Goal: Find specific page/section: Locate a particular part of the current website

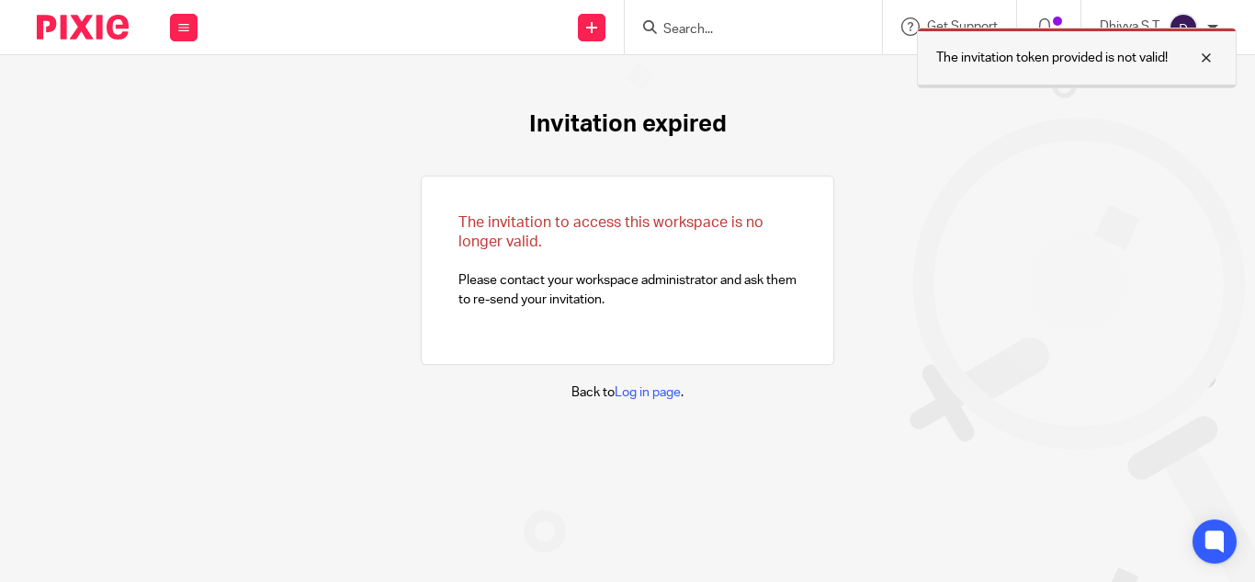
click at [1202, 59] on div at bounding box center [1193, 58] width 50 height 22
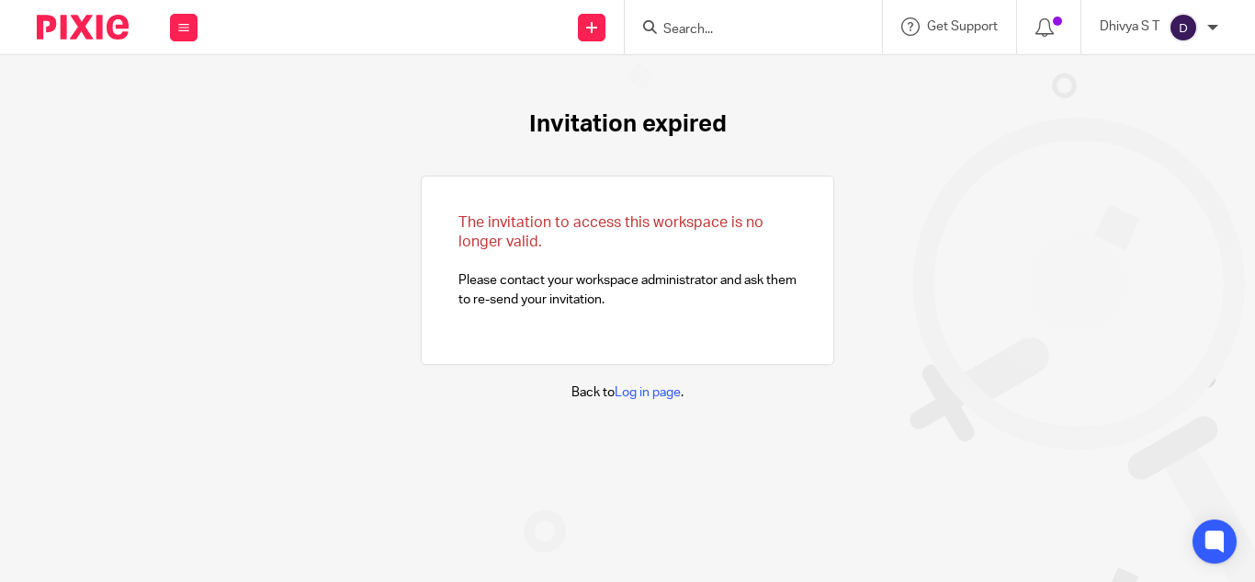
click at [708, 27] on input "Search" at bounding box center [743, 30] width 165 height 17
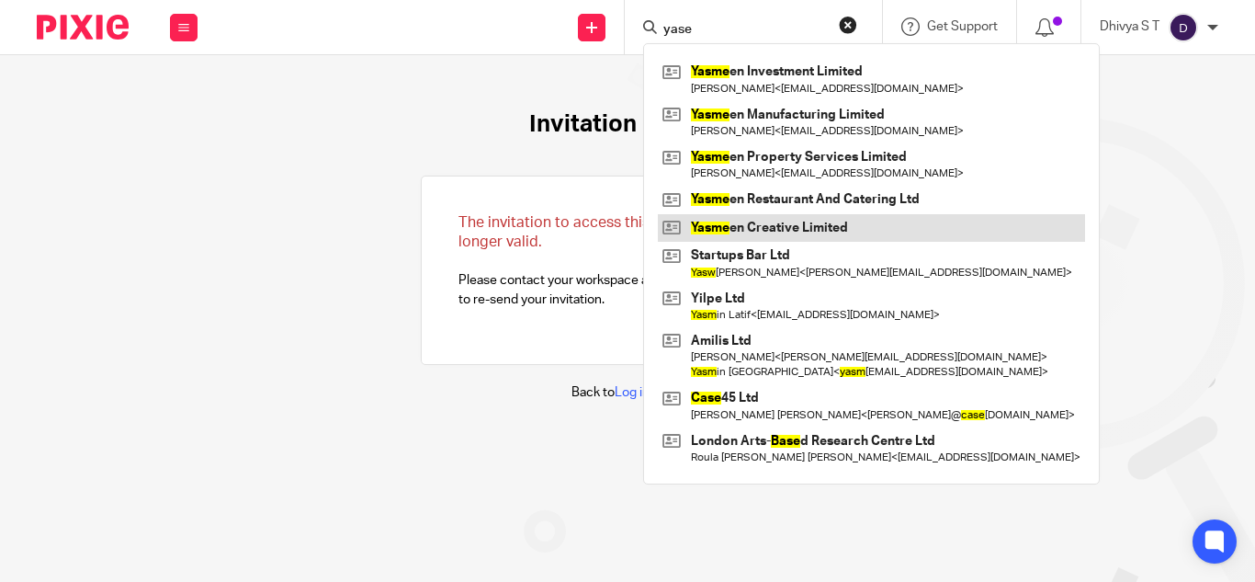
type input "yase"
click at [753, 230] on link at bounding box center [871, 228] width 427 height 28
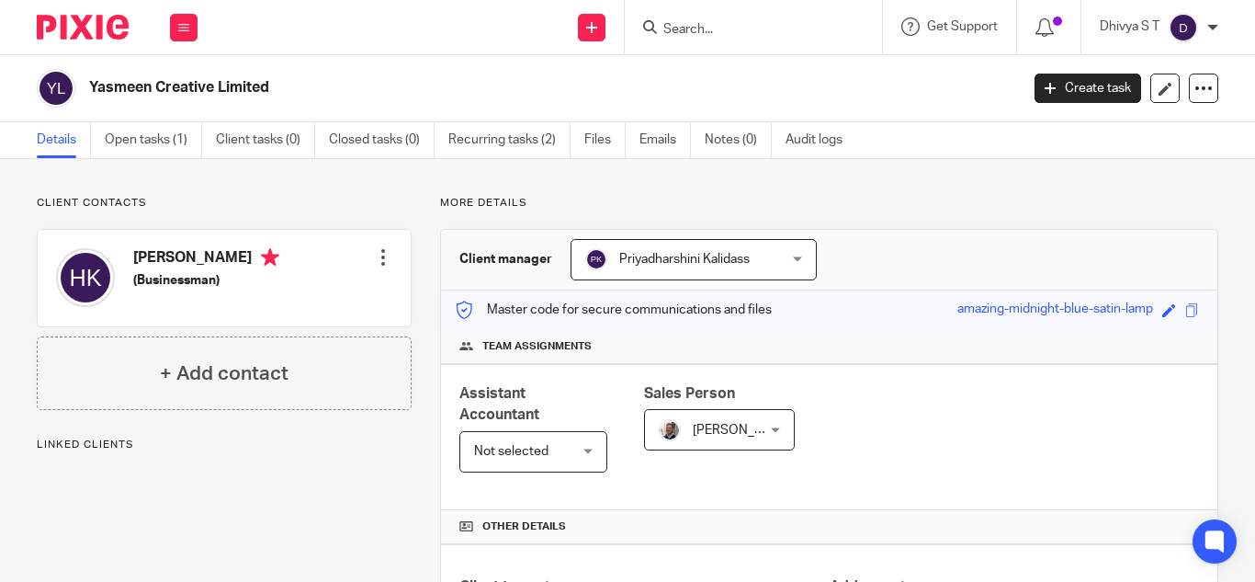
scroll to position [606, 0]
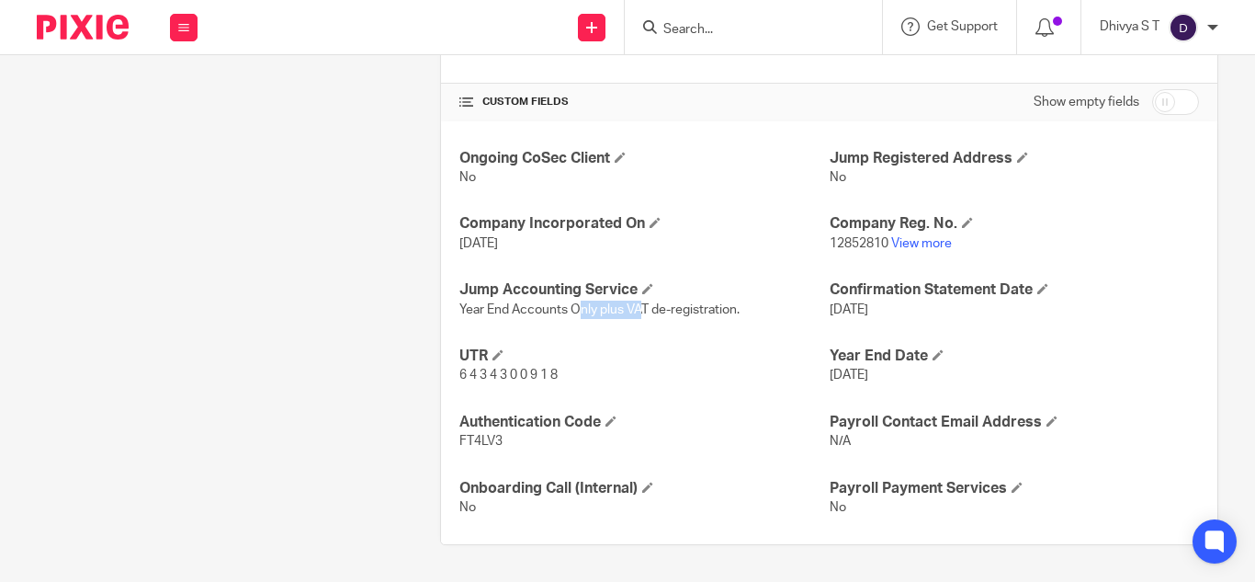
drag, startPoint x: 576, startPoint y: 300, endPoint x: 638, endPoint y: 302, distance: 61.6
click at [638, 302] on p "Year End Accounts Only plus VAT de-registration." at bounding box center [643, 309] width 369 height 18
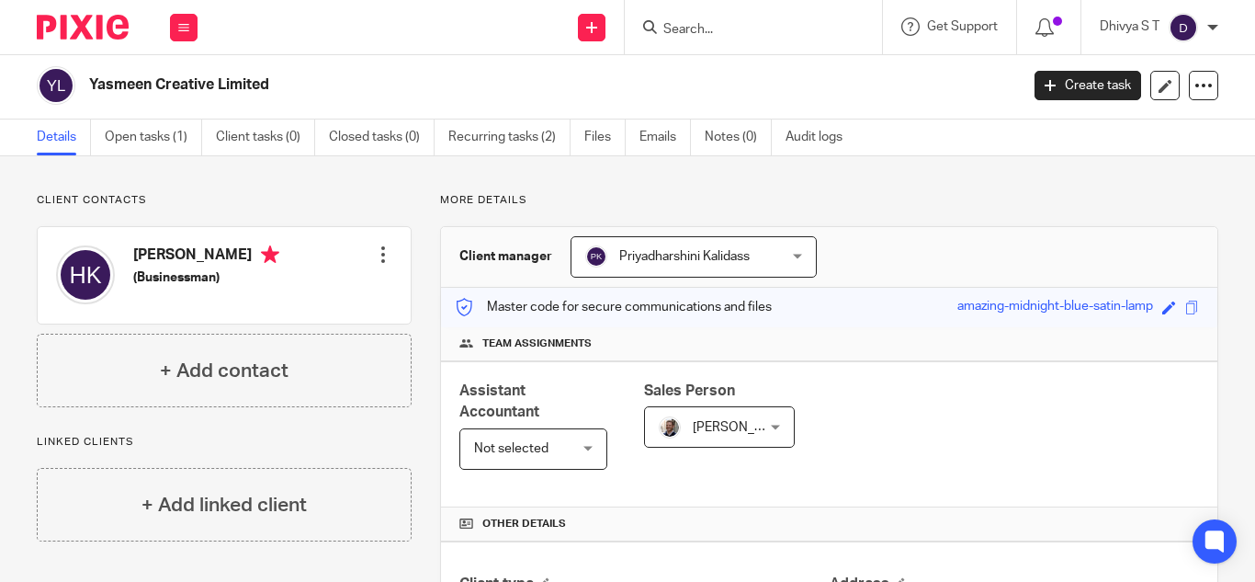
scroll to position [0, 0]
